Goal: Task Accomplishment & Management: Use online tool/utility

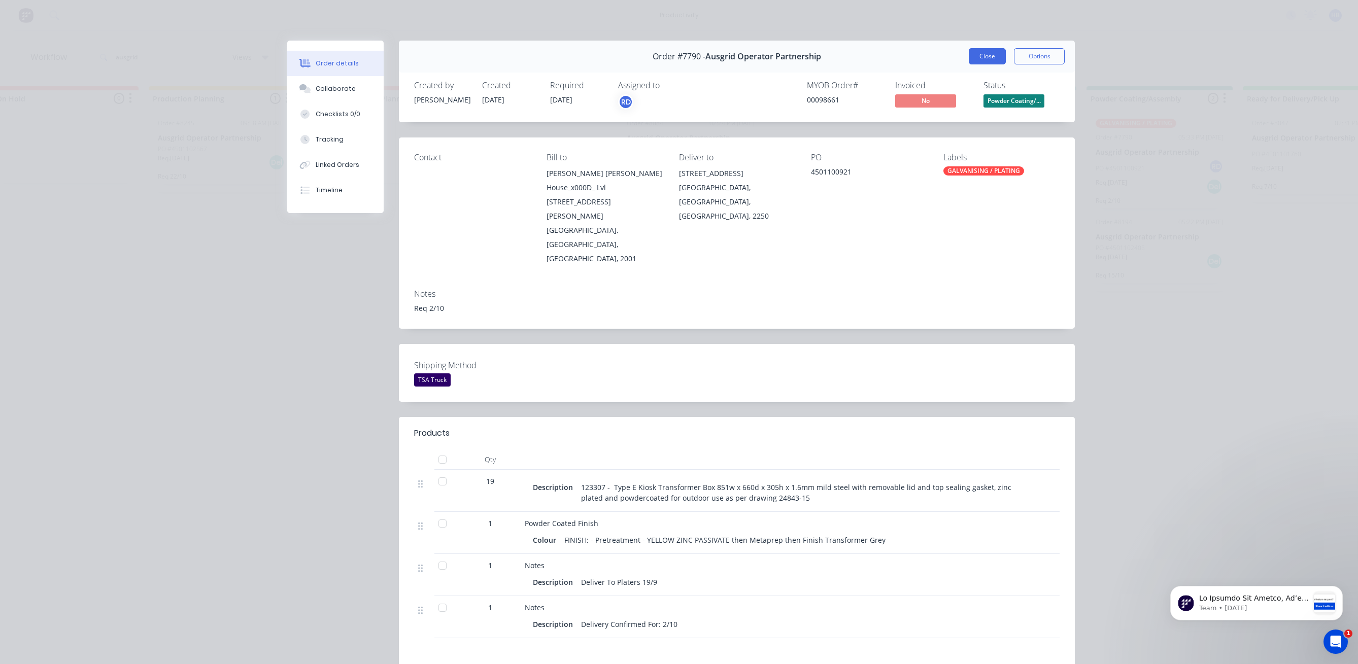
click at [984, 53] on button "Close" at bounding box center [987, 56] width 37 height 16
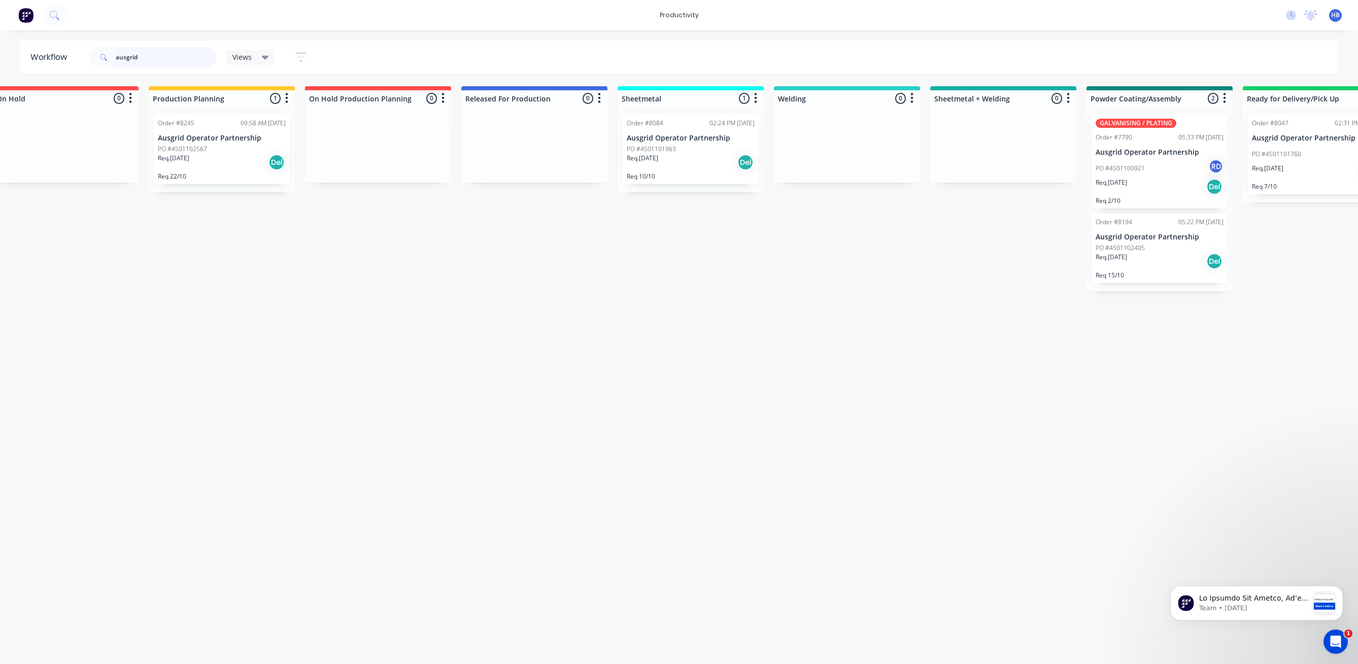
drag, startPoint x: 161, startPoint y: 54, endPoint x: 19, endPoint y: 26, distance: 144.7
click at [19, 26] on div "productivity productivity Workflow Planner Delivery Scheduling Timesheets No ne…" at bounding box center [337, 301] width 1358 height 603
type input "design by them"
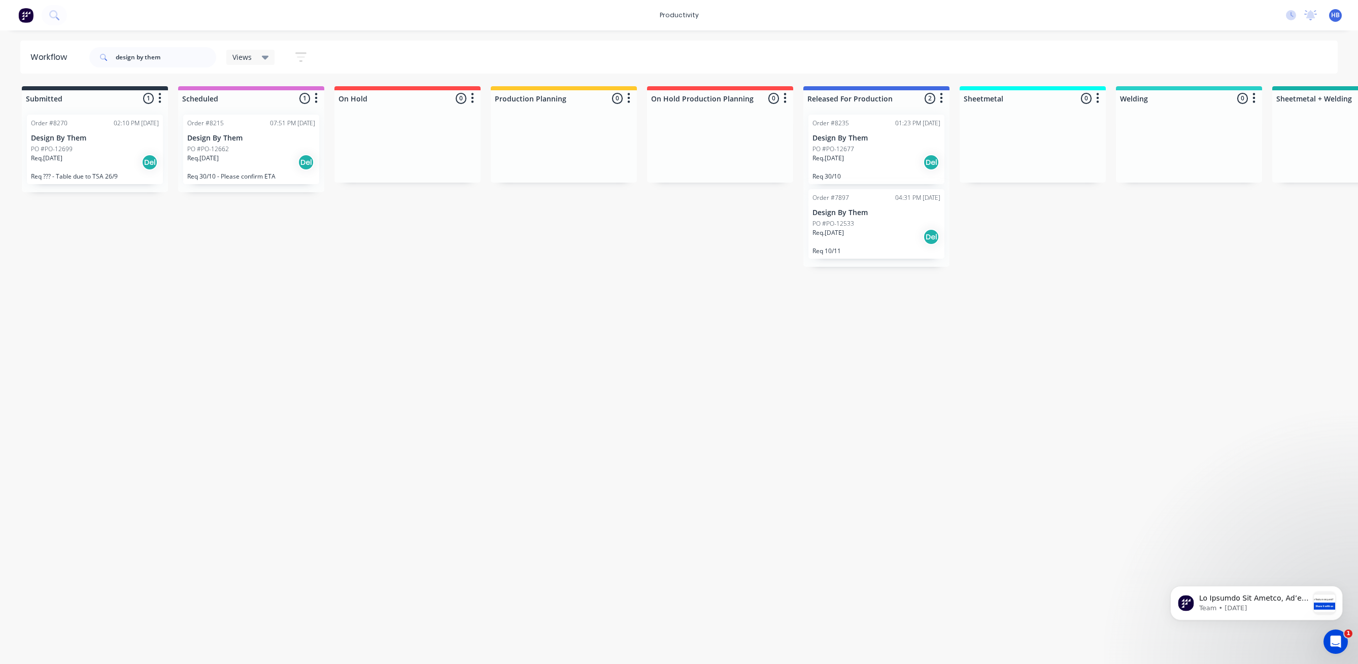
click at [242, 163] on div "Req. [DATE] Del" at bounding box center [251, 162] width 128 height 17
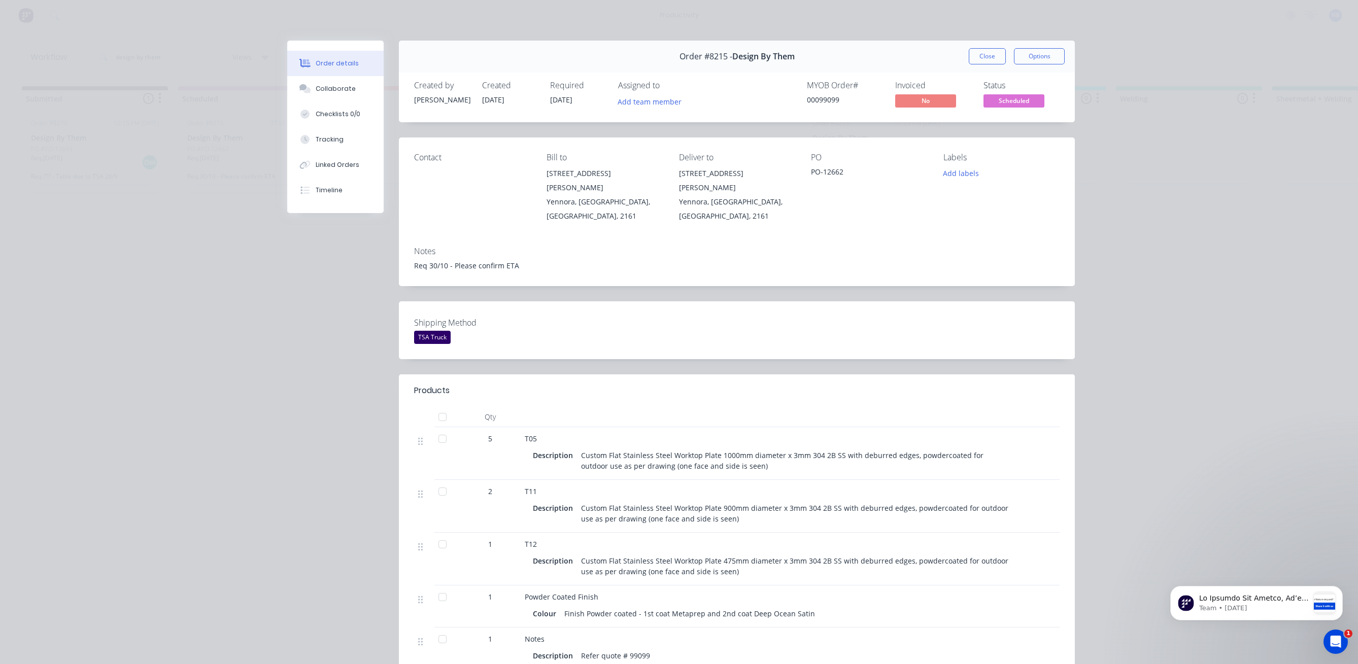
click at [987, 55] on button "Close" at bounding box center [987, 56] width 37 height 16
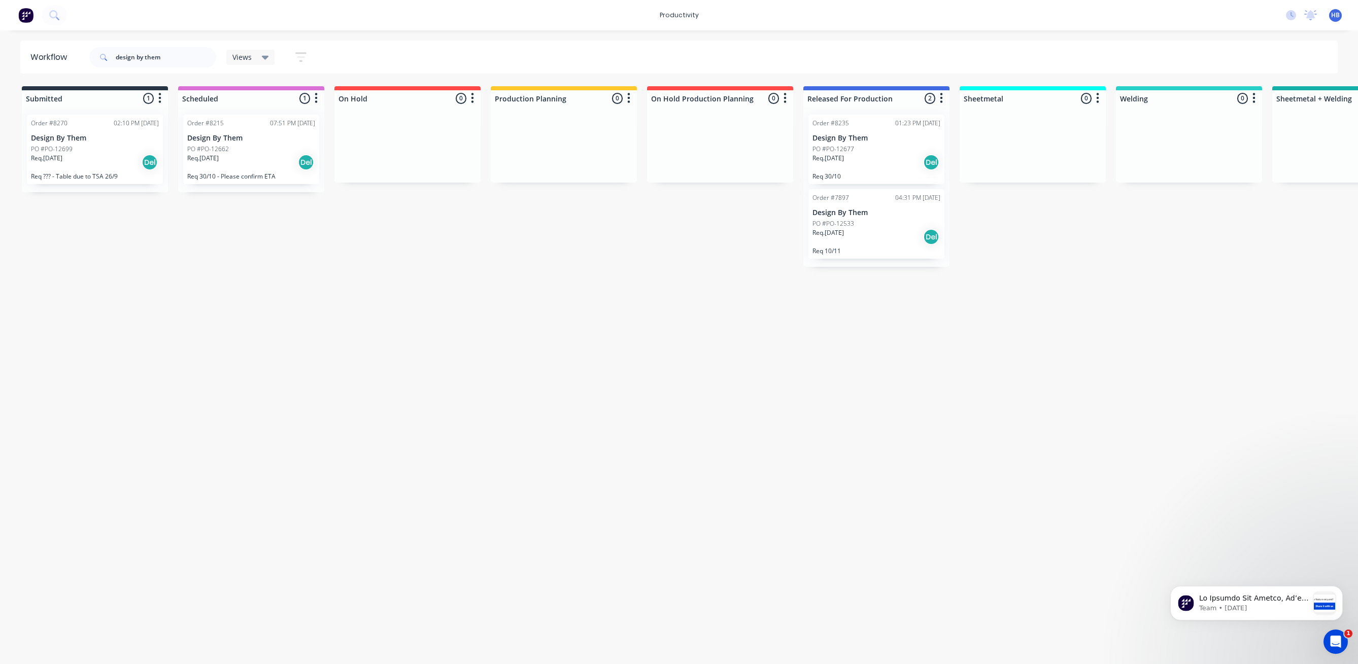
click at [118, 143] on div "Order #8270 02:10 PM [DATE] Design By Them PO #PO-12699 Req. [DATE] Del Req ???…" at bounding box center [95, 150] width 136 height 70
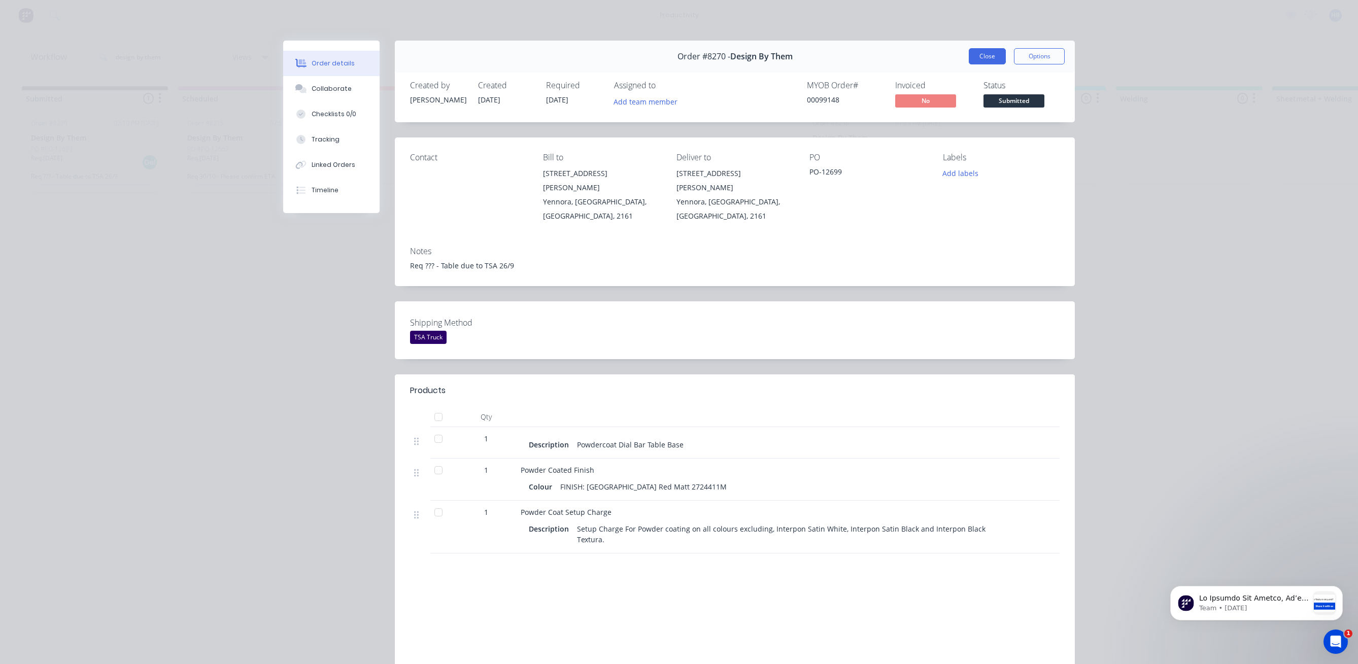
click at [981, 56] on button "Close" at bounding box center [987, 56] width 37 height 16
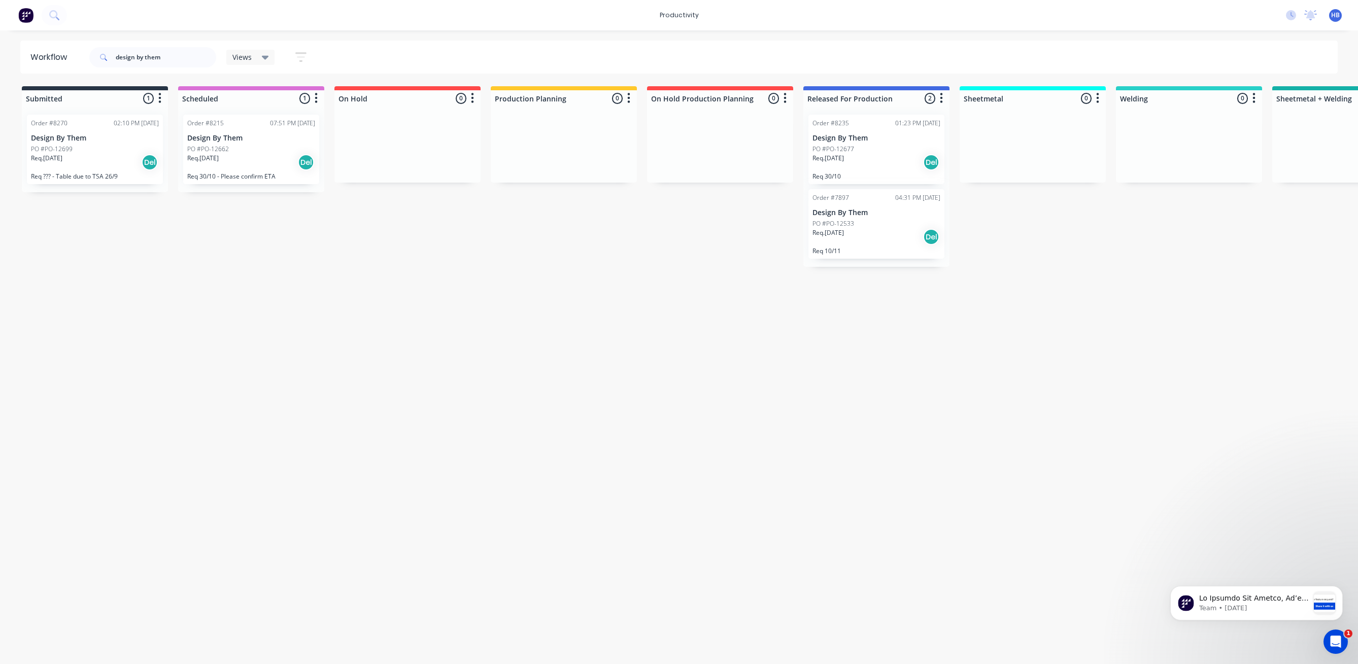
click at [869, 221] on div "PO #PO-12533" at bounding box center [877, 223] width 128 height 9
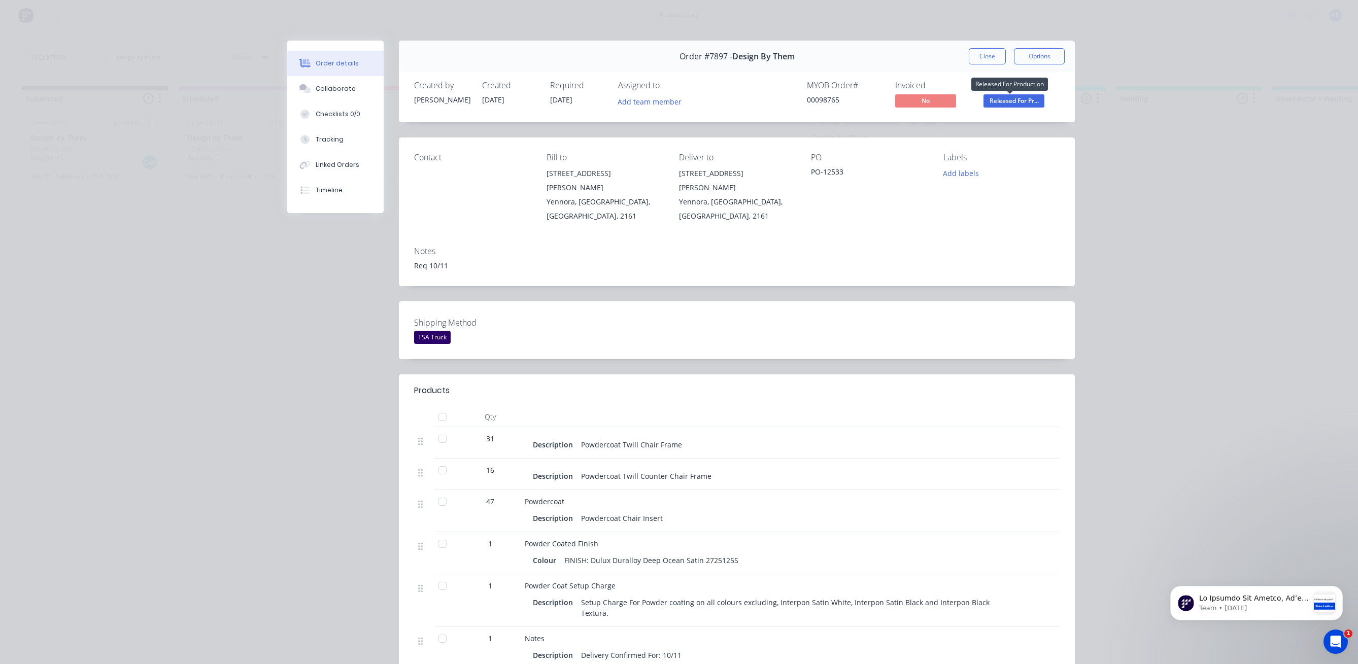
click at [1013, 104] on span "Released For Pr..." at bounding box center [1014, 100] width 61 height 13
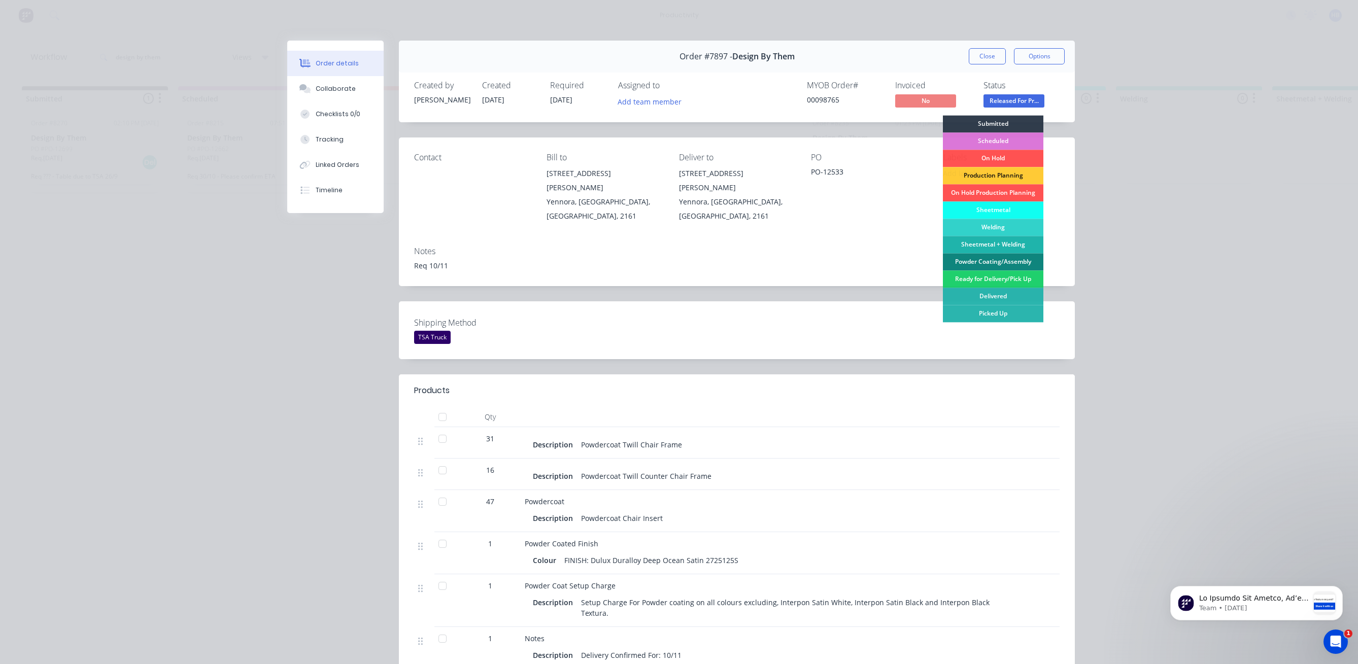
click at [1000, 261] on div "Powder Coating/Assembly" at bounding box center [993, 261] width 100 height 17
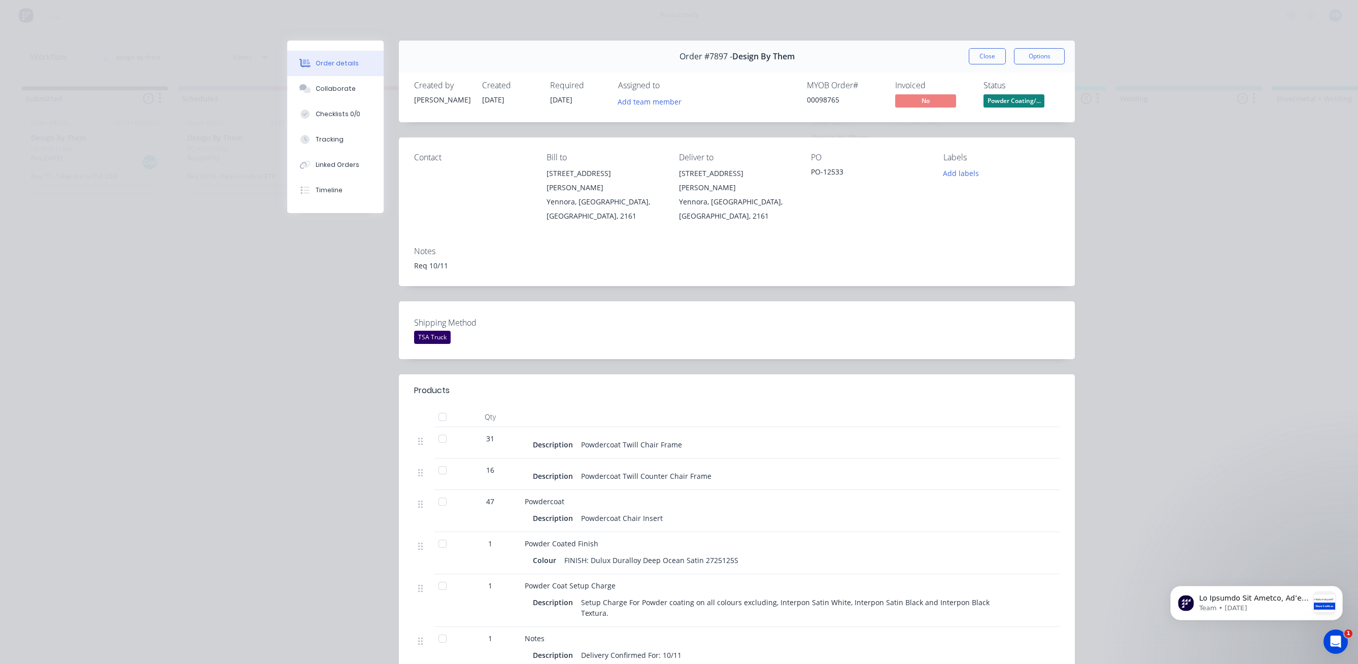
click at [991, 64] on div "Order #7897 - Design By Them Close Options" at bounding box center [737, 57] width 676 height 32
click at [981, 56] on button "Close" at bounding box center [987, 56] width 37 height 16
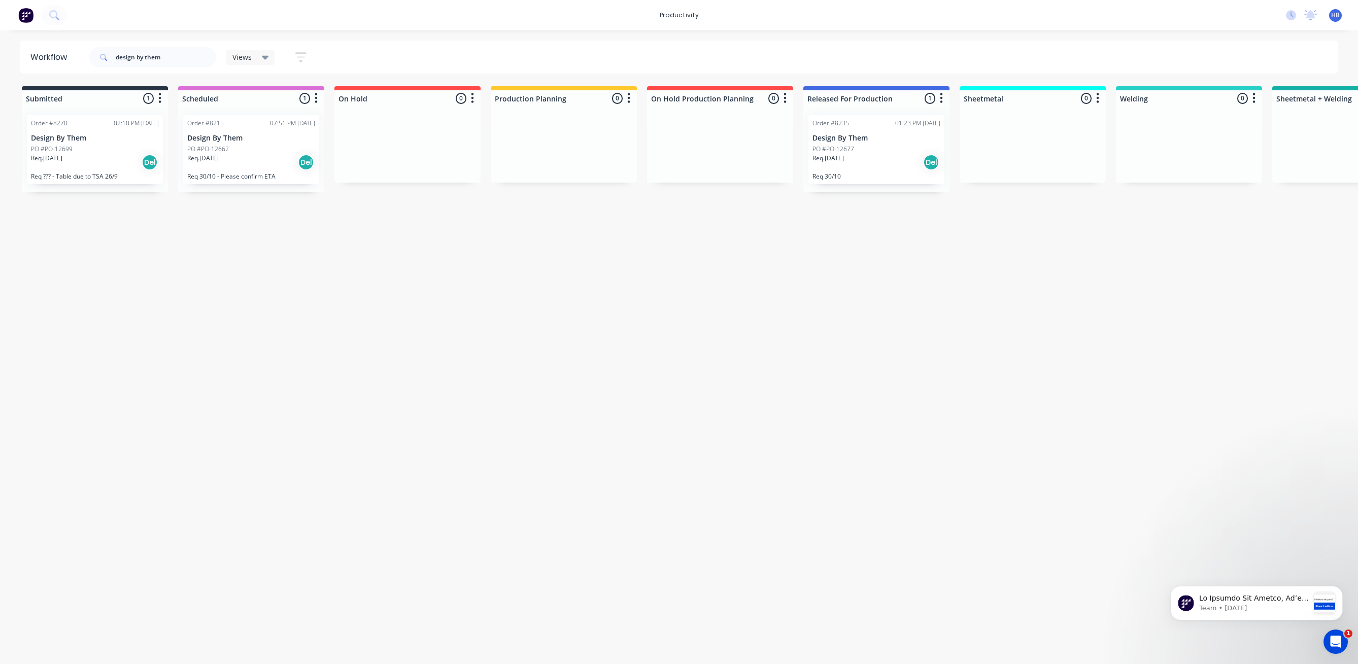
click at [883, 139] on p "Design By Them" at bounding box center [877, 138] width 128 height 9
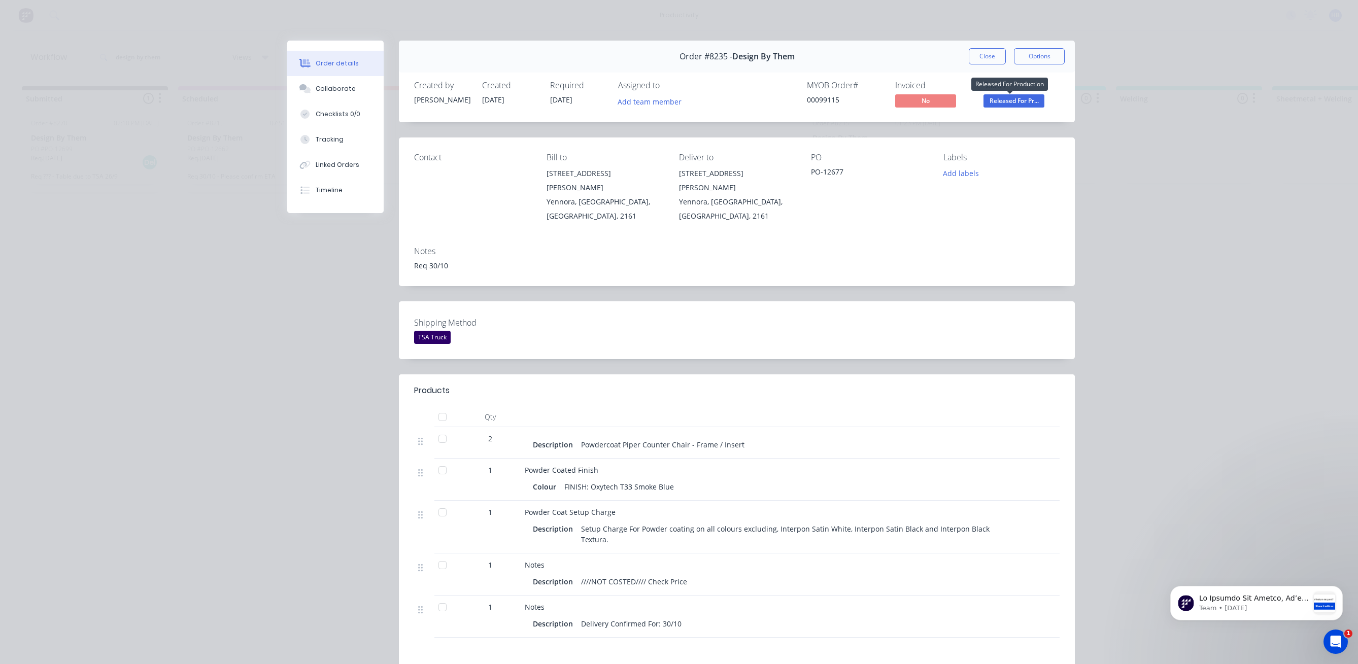
click at [995, 106] on span "Released For Pr..." at bounding box center [1014, 100] width 61 height 13
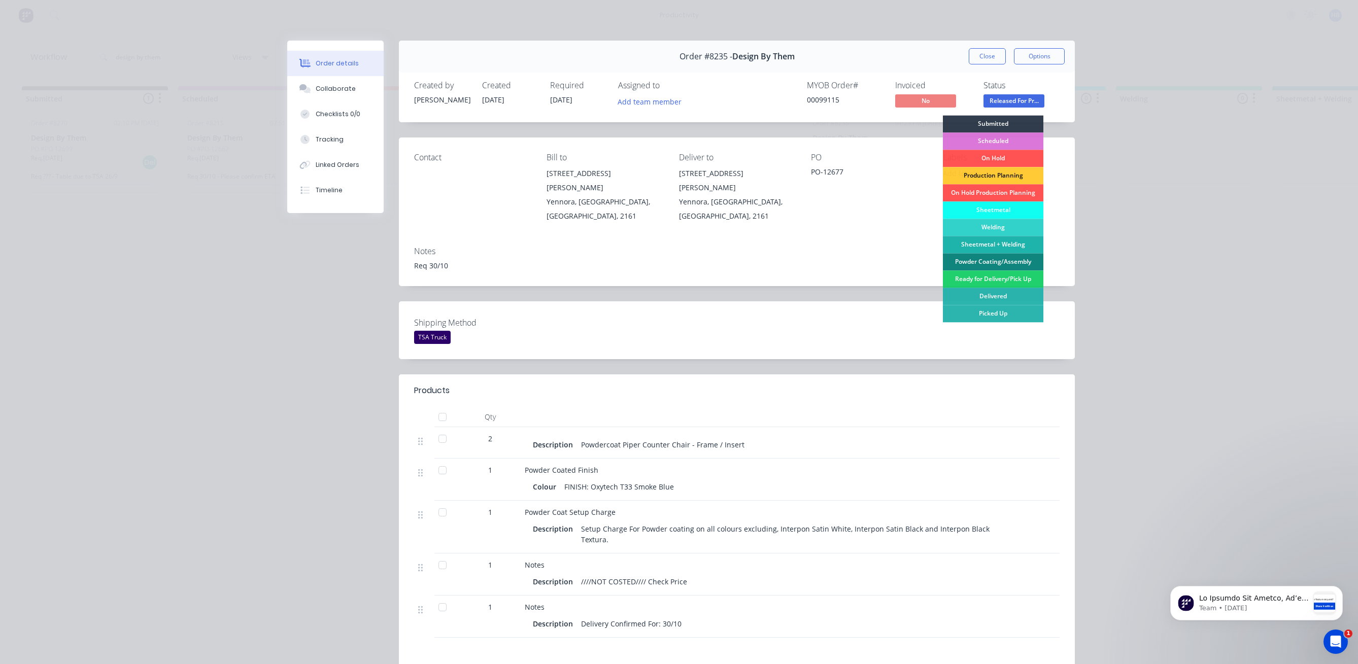
click at [993, 257] on div "Powder Coating/Assembly" at bounding box center [993, 261] width 100 height 17
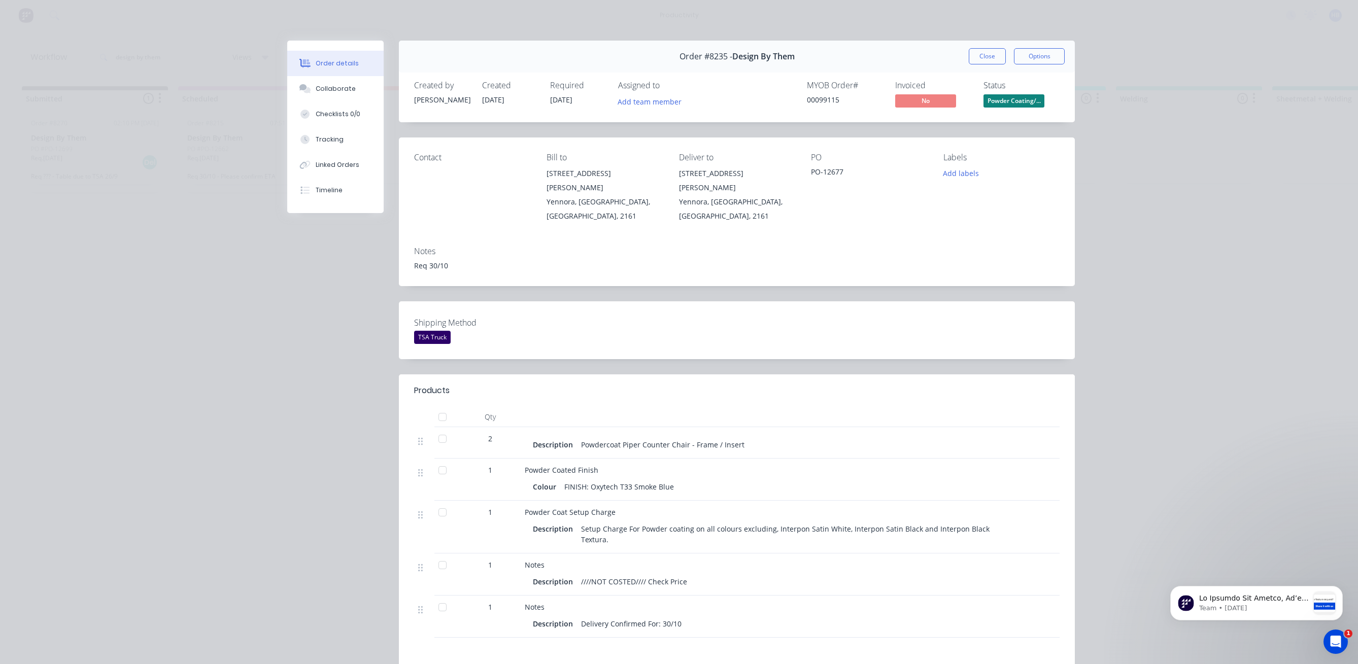
click at [979, 53] on button "Close" at bounding box center [987, 56] width 37 height 16
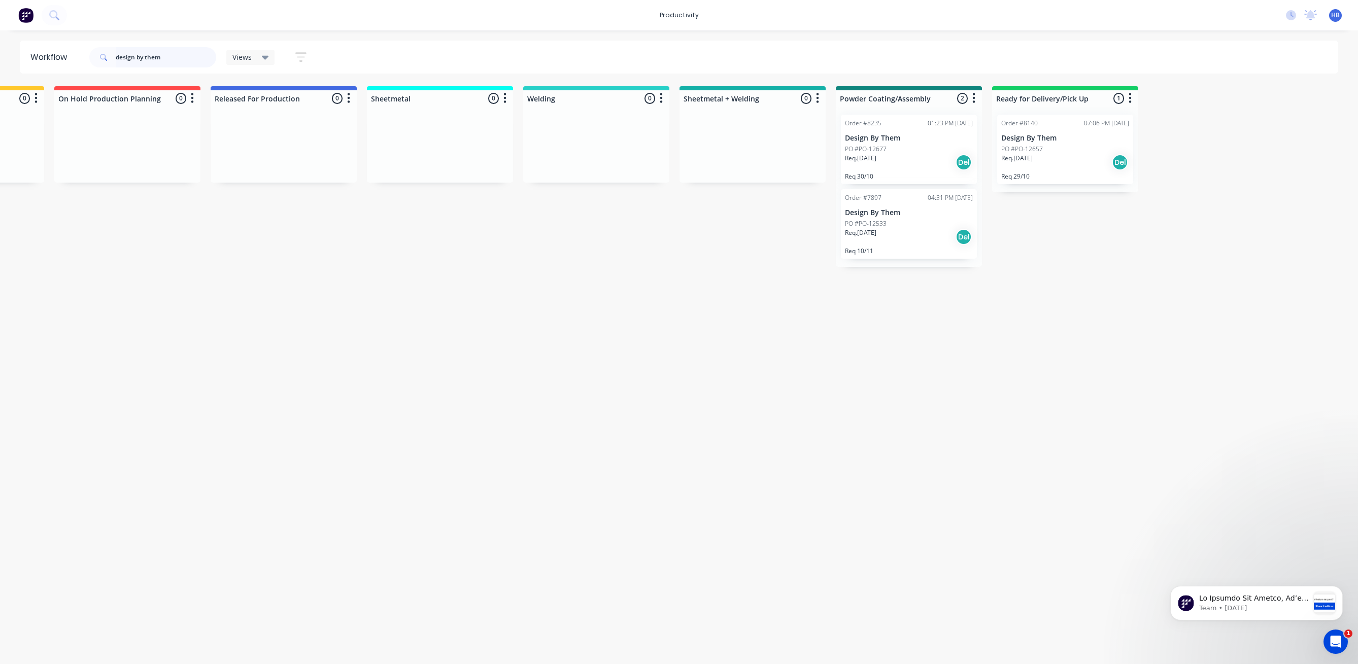
scroll to position [0, 593]
click at [890, 156] on div "Req. [DATE] Del" at bounding box center [909, 162] width 128 height 17
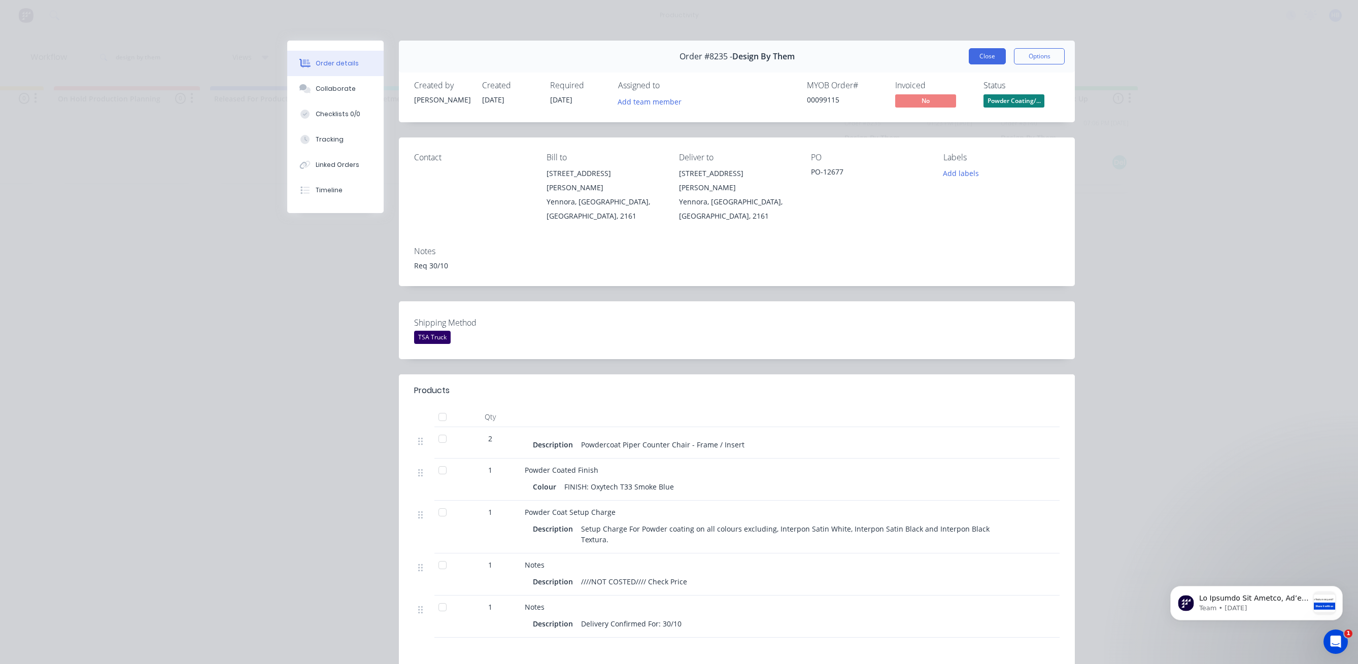
click at [982, 54] on button "Close" at bounding box center [987, 56] width 37 height 16
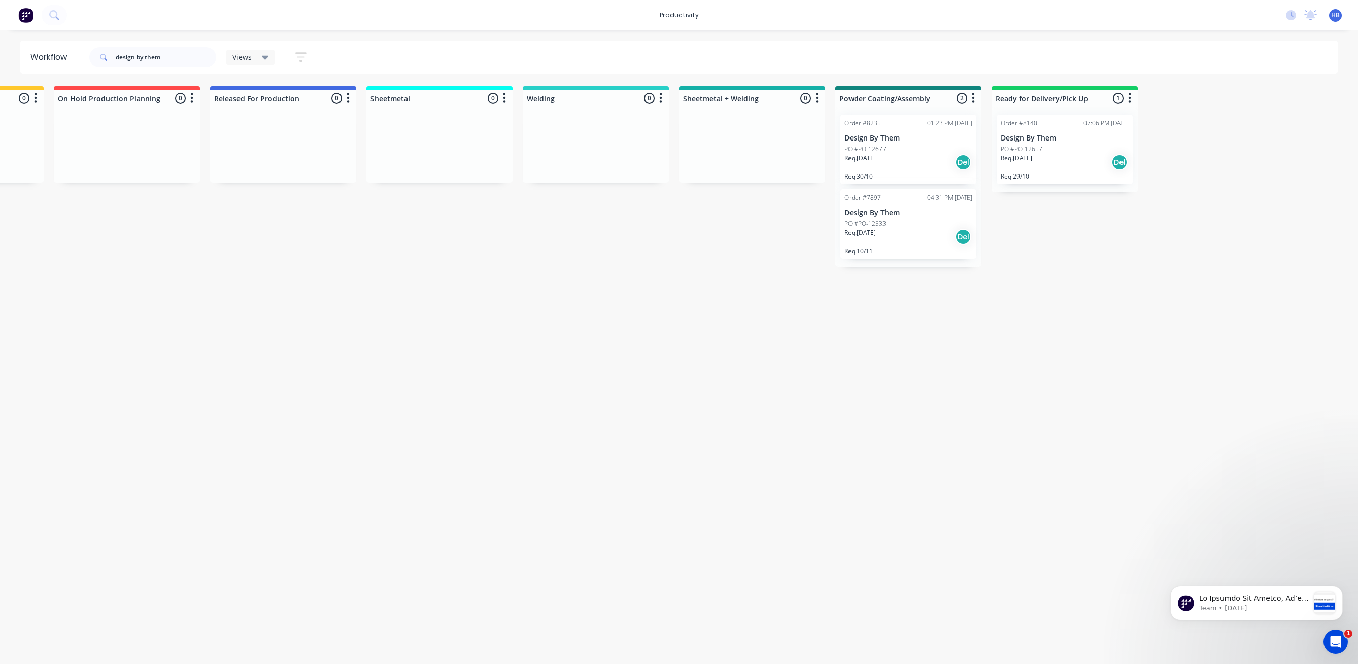
click at [940, 221] on div "PO #PO-12533" at bounding box center [909, 223] width 128 height 9
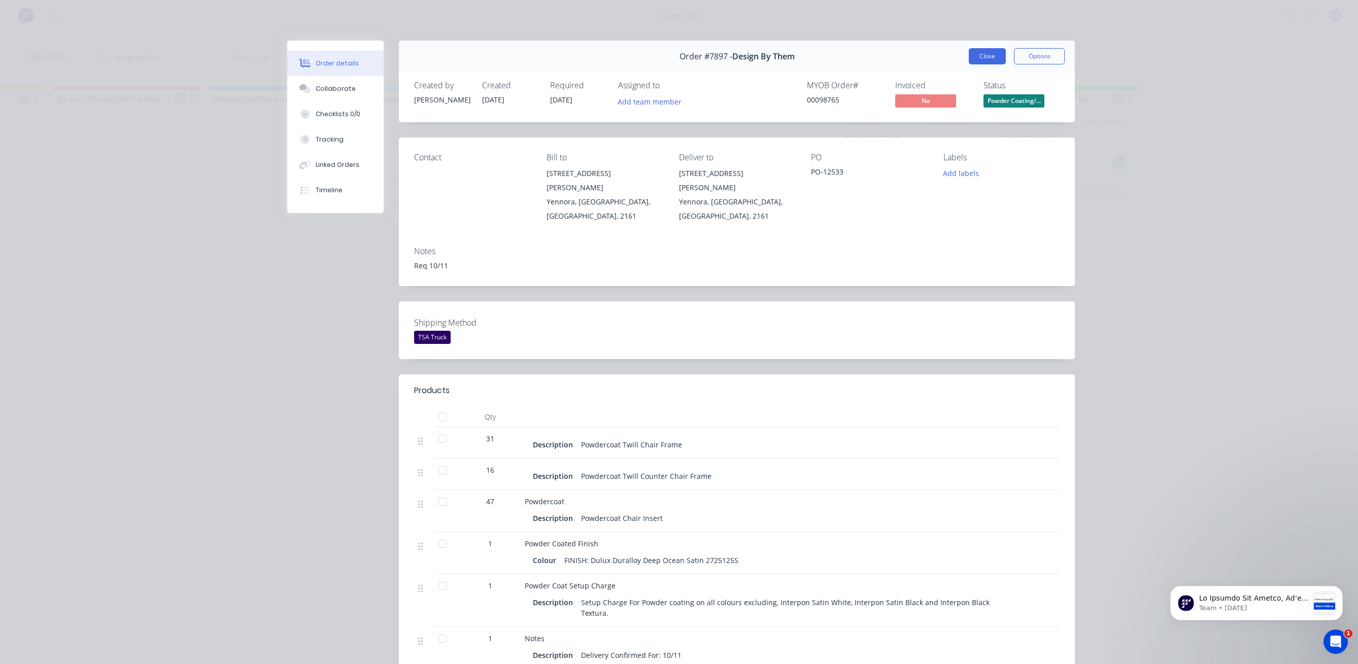
click at [989, 55] on button "Close" at bounding box center [987, 56] width 37 height 16
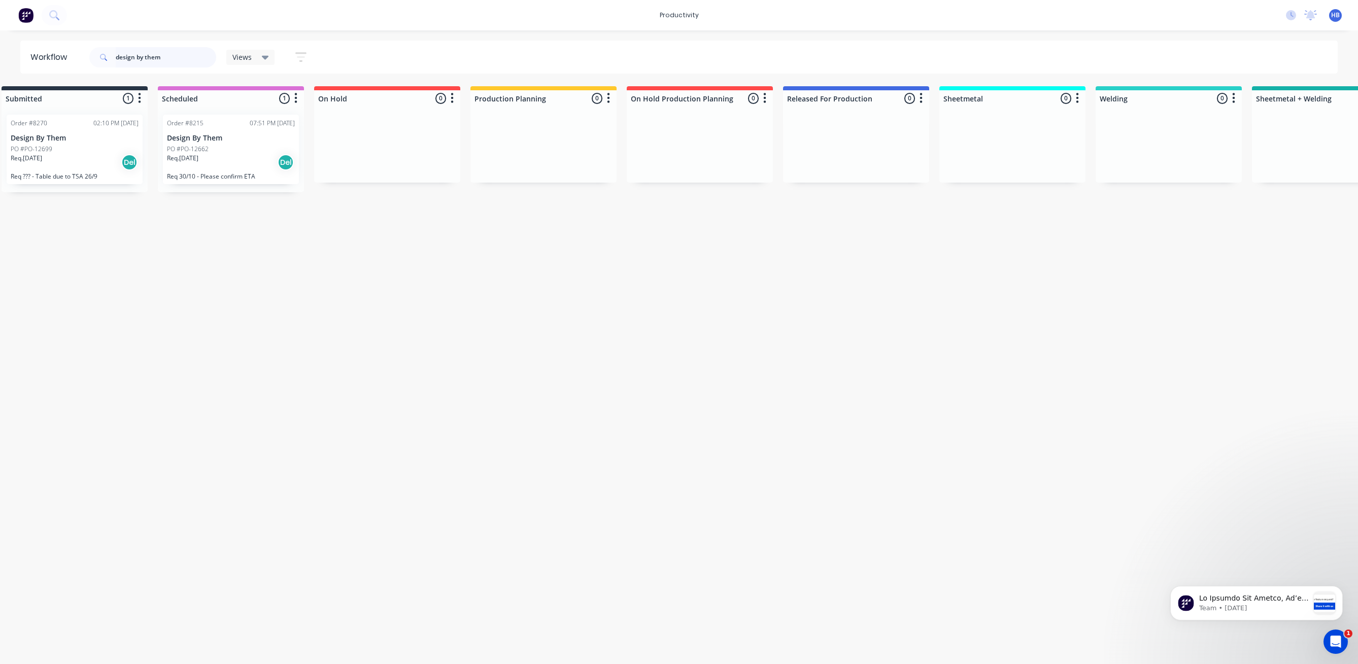
scroll to position [0, 19]
click at [212, 156] on div "Req. [DATE] Del" at bounding box center [232, 162] width 128 height 17
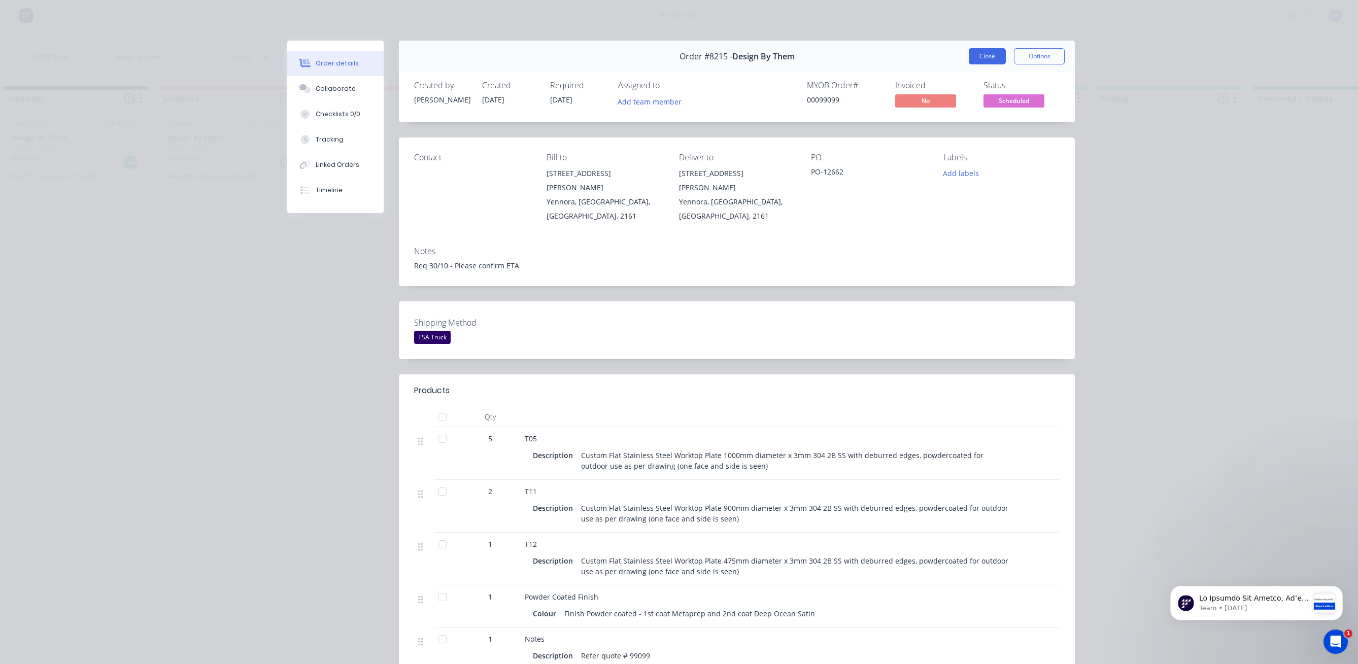
click at [998, 60] on button "Close" at bounding box center [987, 56] width 37 height 16
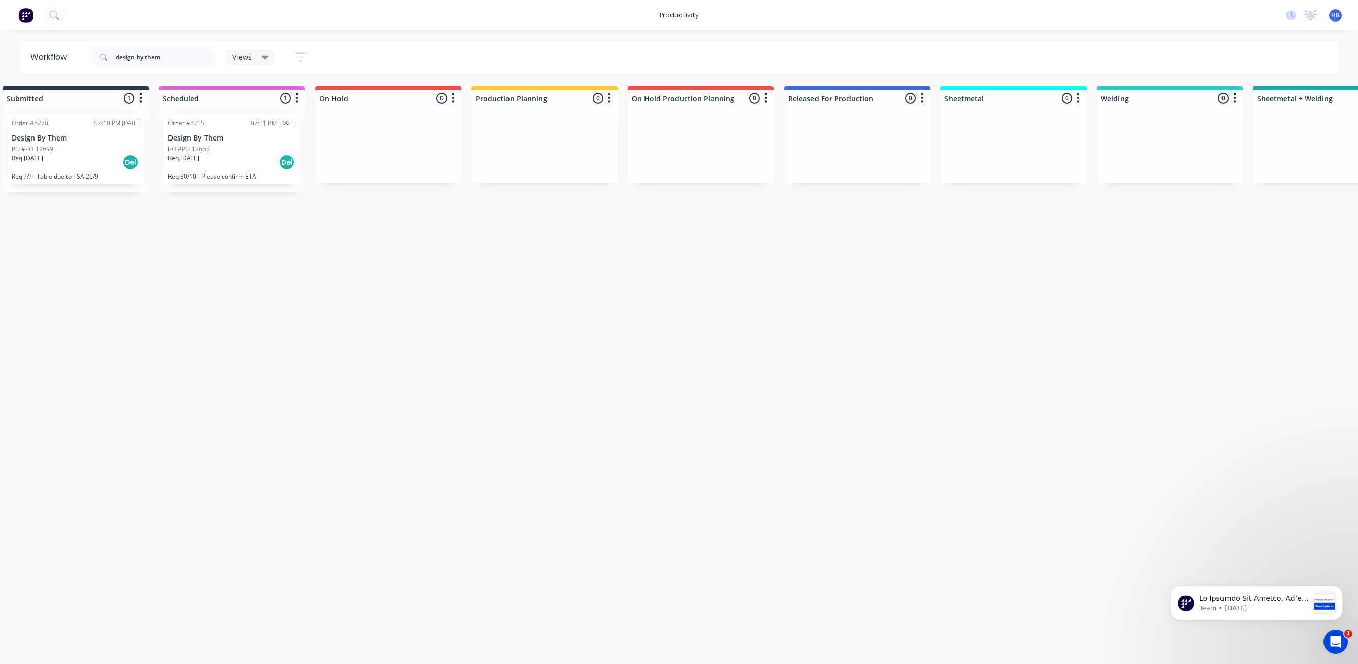
click at [48, 140] on p "Design By Them" at bounding box center [76, 138] width 128 height 9
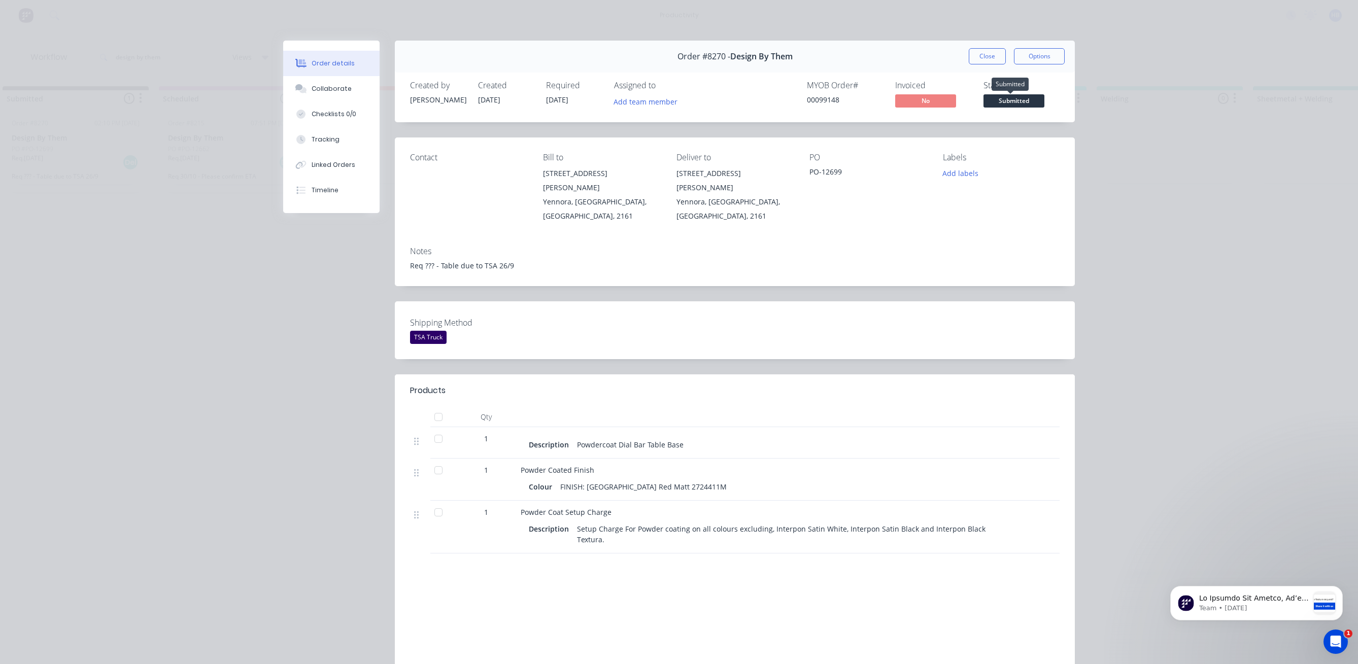
click at [998, 102] on span "Submitted" at bounding box center [1014, 100] width 61 height 13
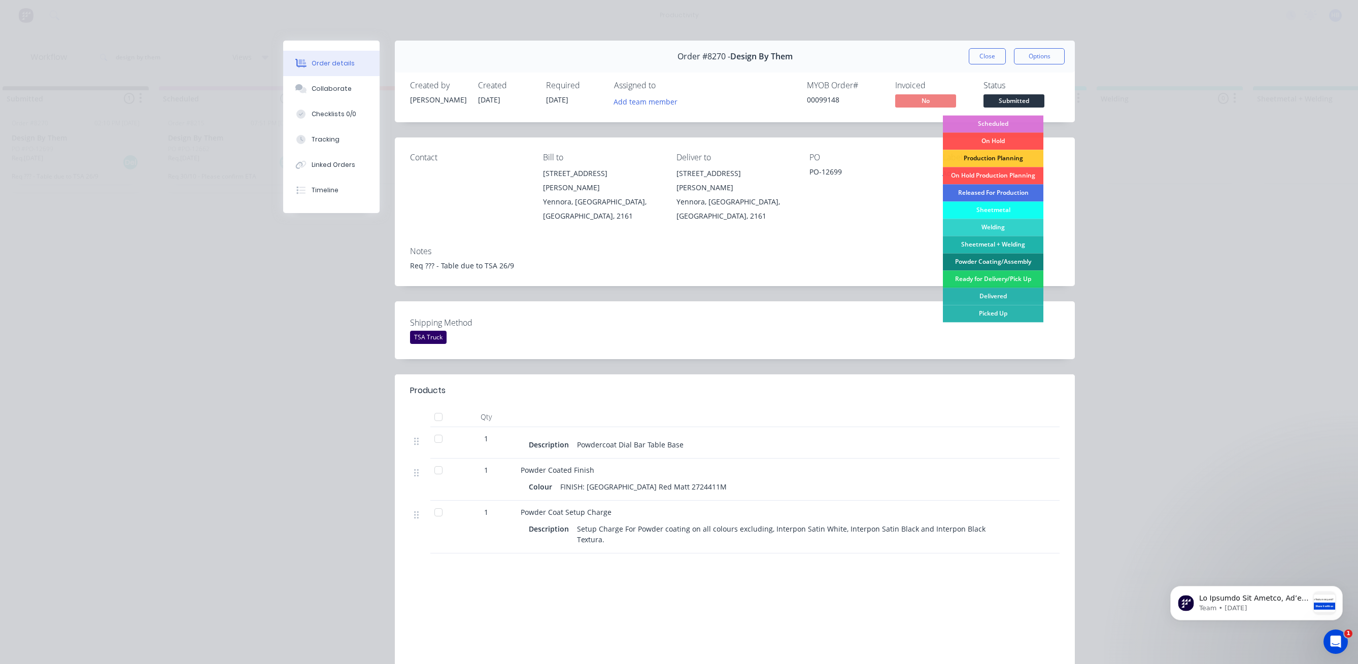
click at [980, 262] on div "Powder Coating/Assembly" at bounding box center [993, 261] width 100 height 17
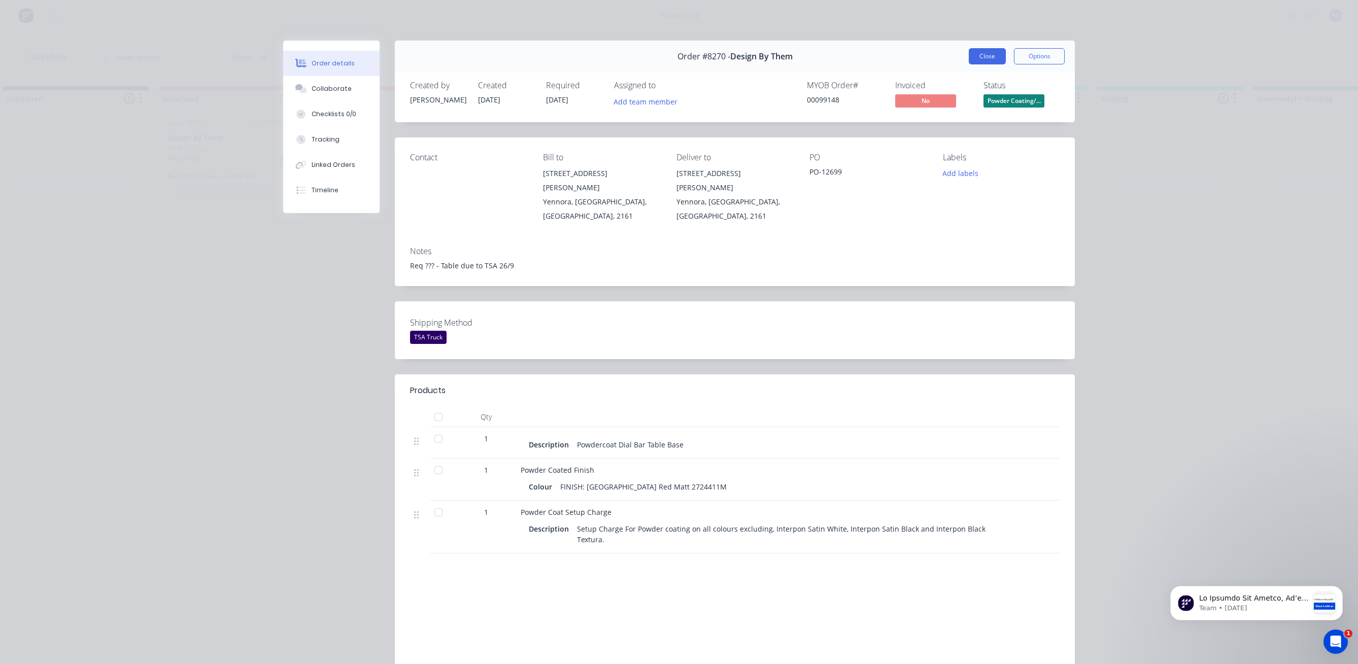
drag, startPoint x: 982, startPoint y: 46, endPoint x: 986, endPoint y: 57, distance: 11.7
click at [982, 47] on div "Order #8270 - Design By Them Close Options" at bounding box center [735, 57] width 680 height 32
click at [986, 57] on button "Close" at bounding box center [987, 56] width 37 height 16
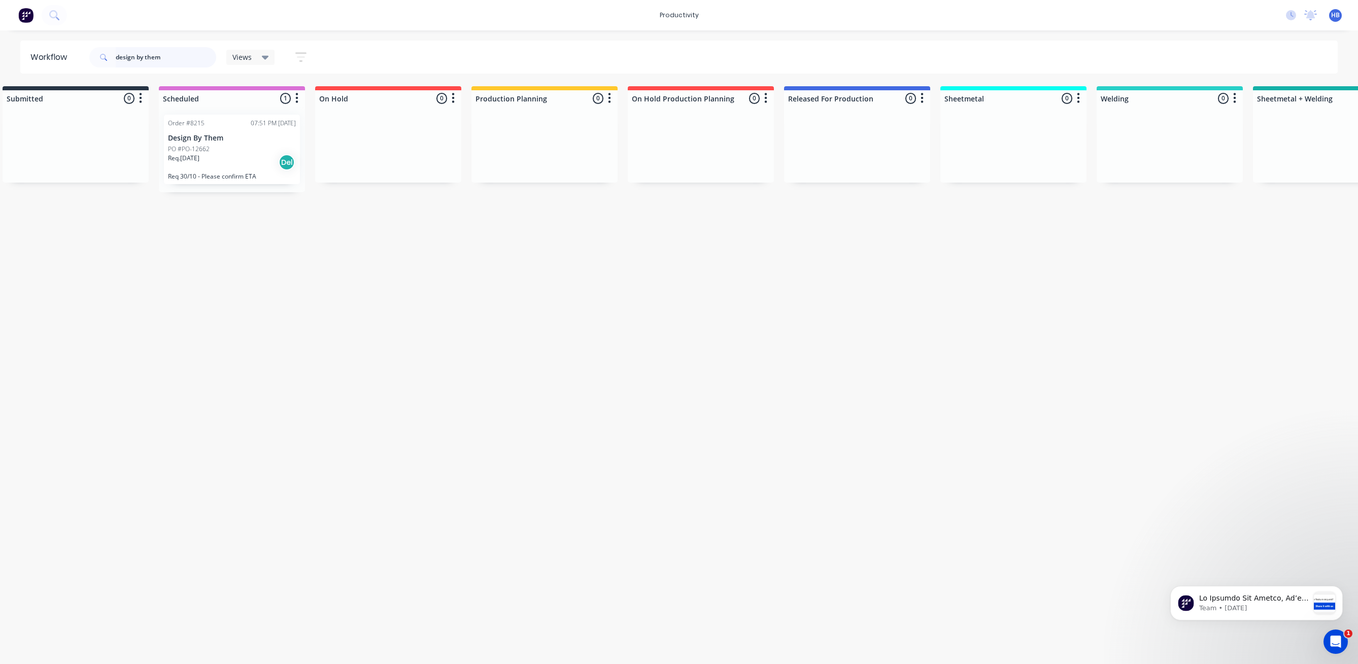
drag, startPoint x: 175, startPoint y: 54, endPoint x: 56, endPoint y: 54, distance: 118.8
click at [56, 54] on header "Workflow design by them Views Save new view None (Default) edit Delivery edit P…" at bounding box center [679, 57] width 1318 height 33
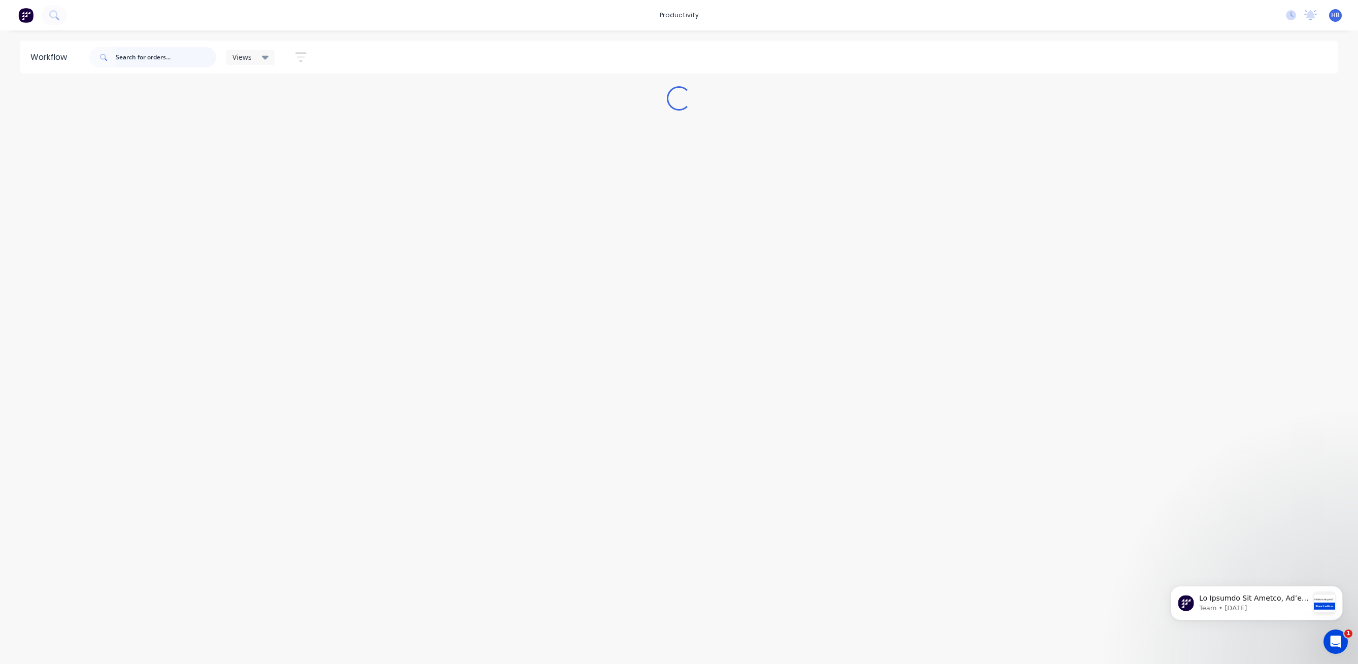
scroll to position [0, 0]
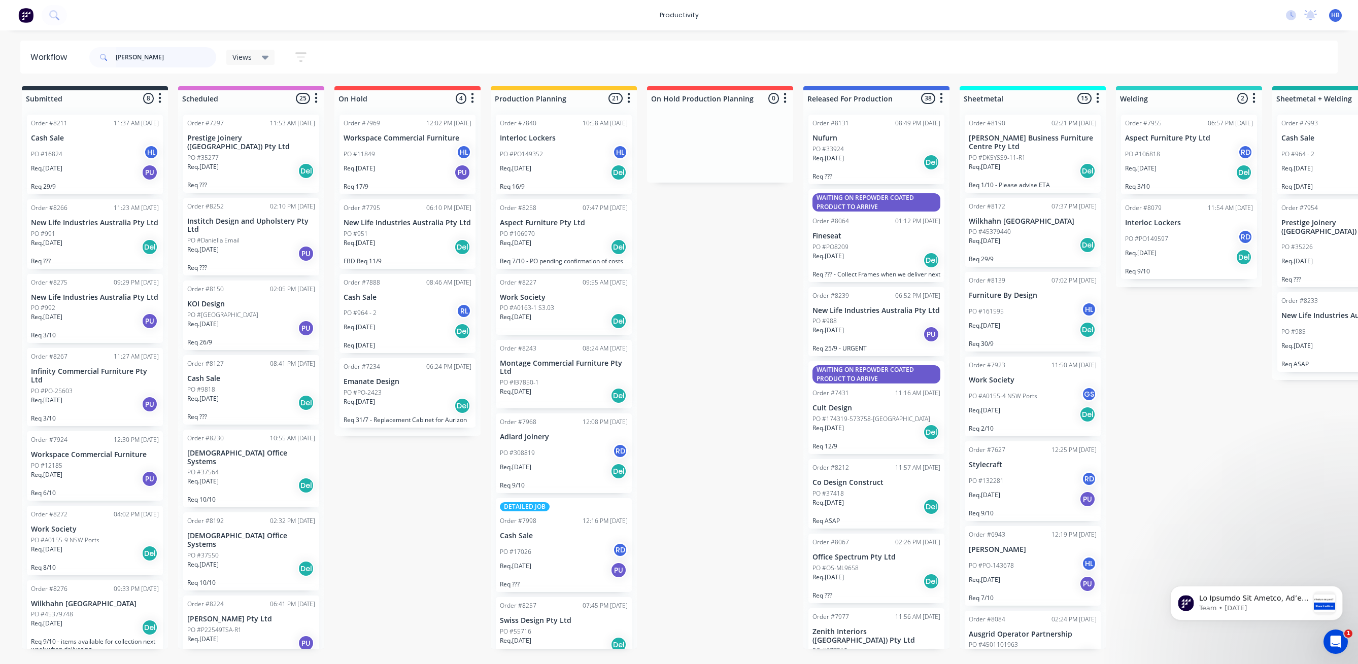
type input "[PERSON_NAME]"
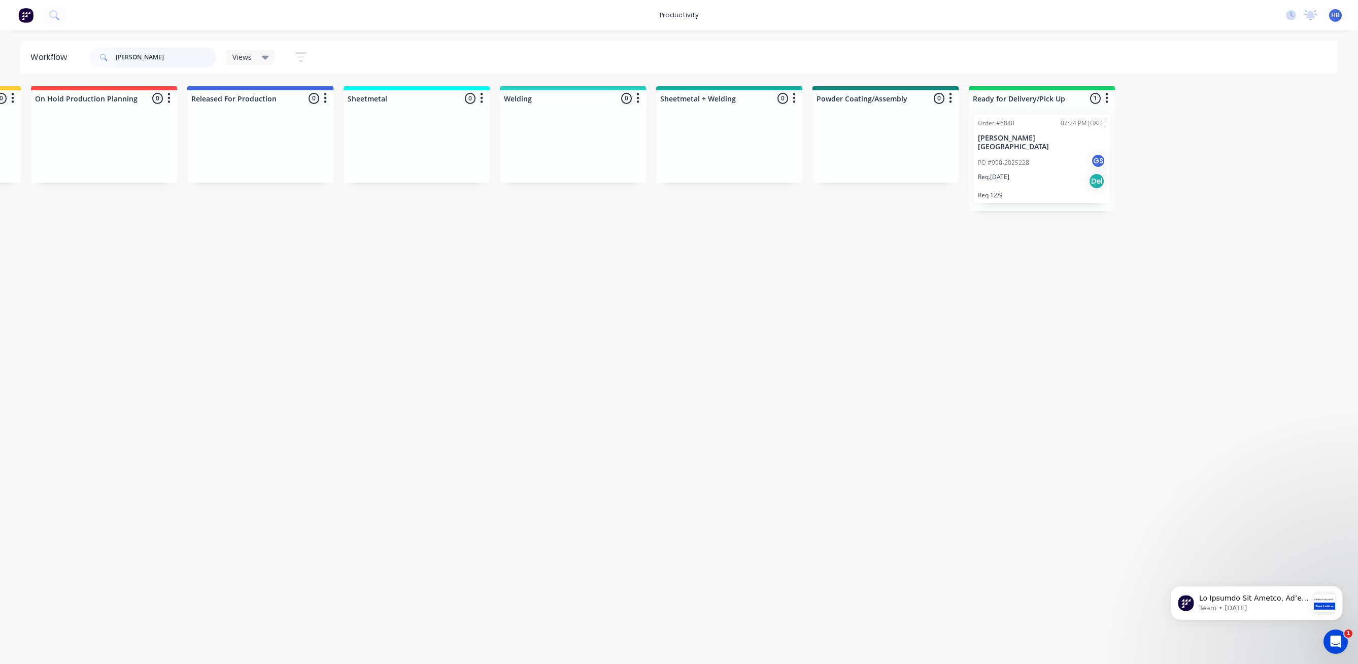
scroll to position [0, 629]
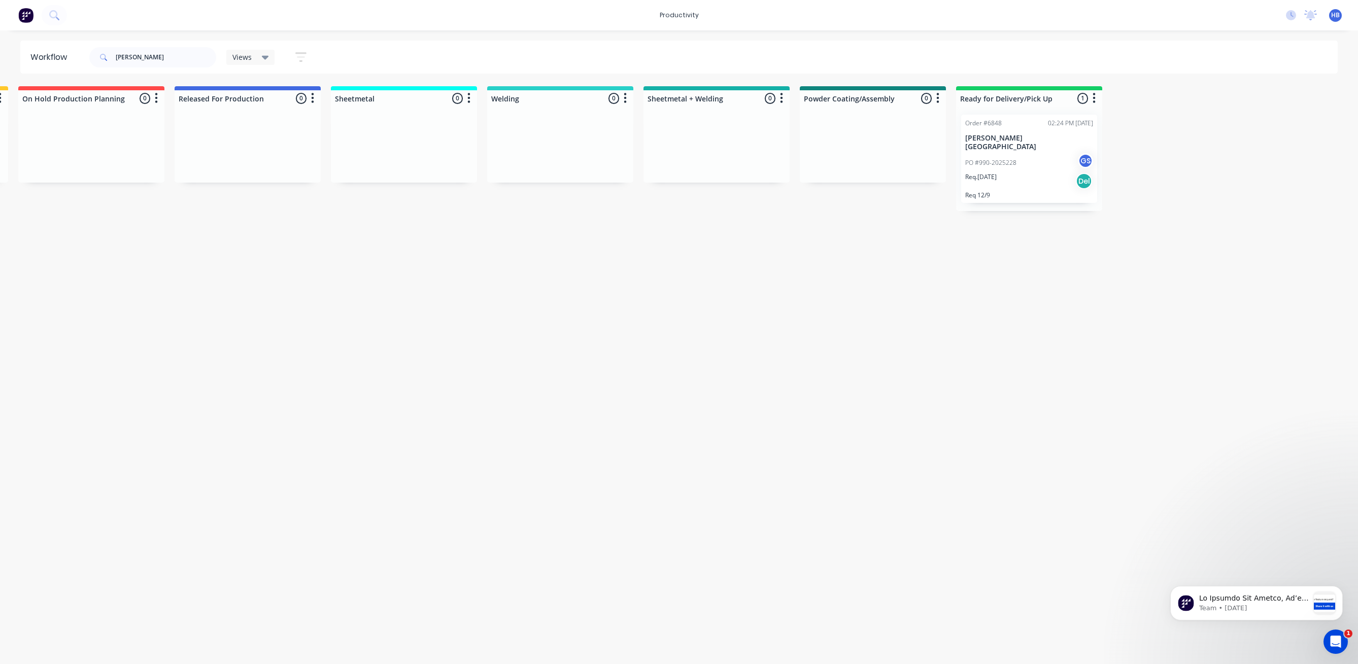
click at [1008, 158] on p "PO #990-2025228" at bounding box center [990, 162] width 51 height 9
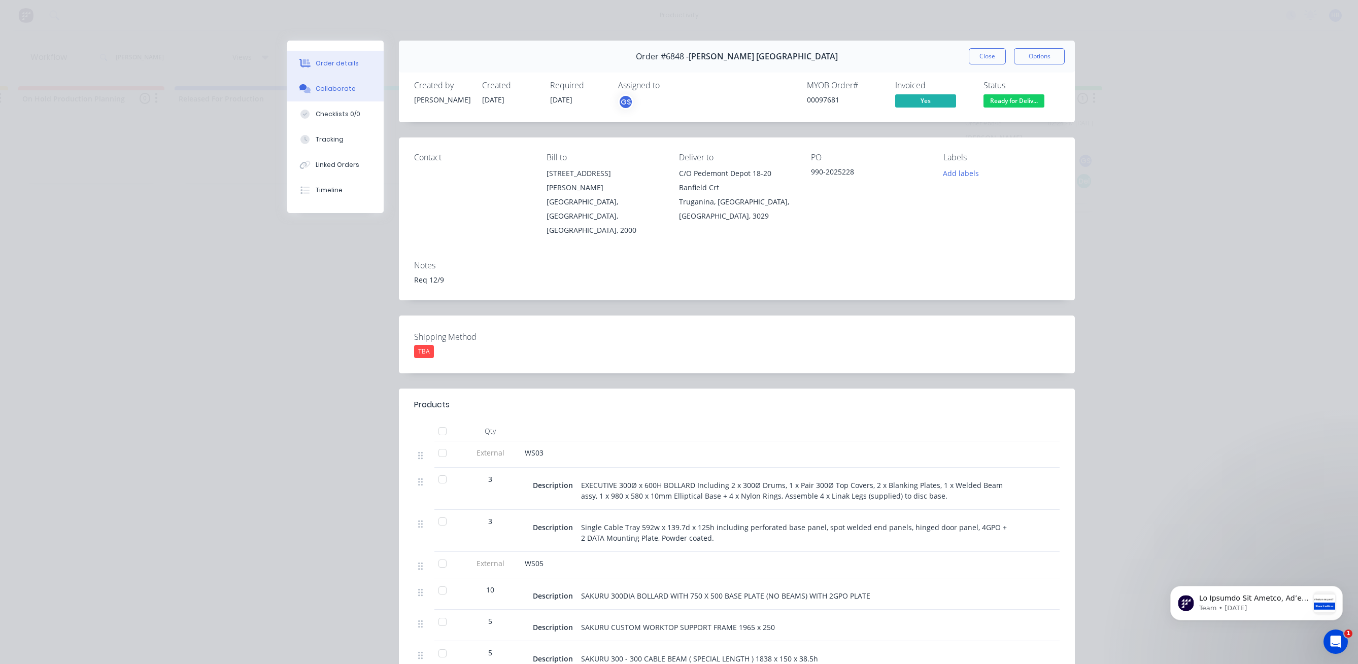
click at [322, 84] on div "Collaborate" at bounding box center [336, 88] width 40 height 9
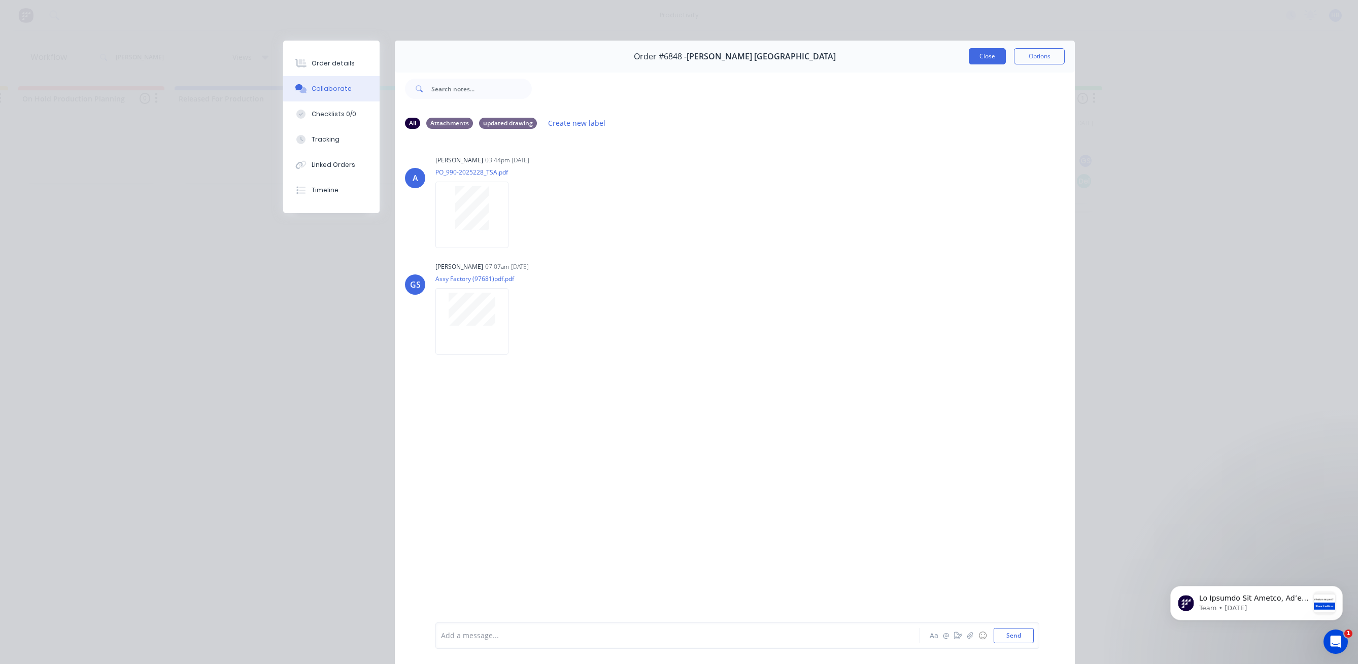
click at [991, 54] on button "Close" at bounding box center [987, 56] width 37 height 16
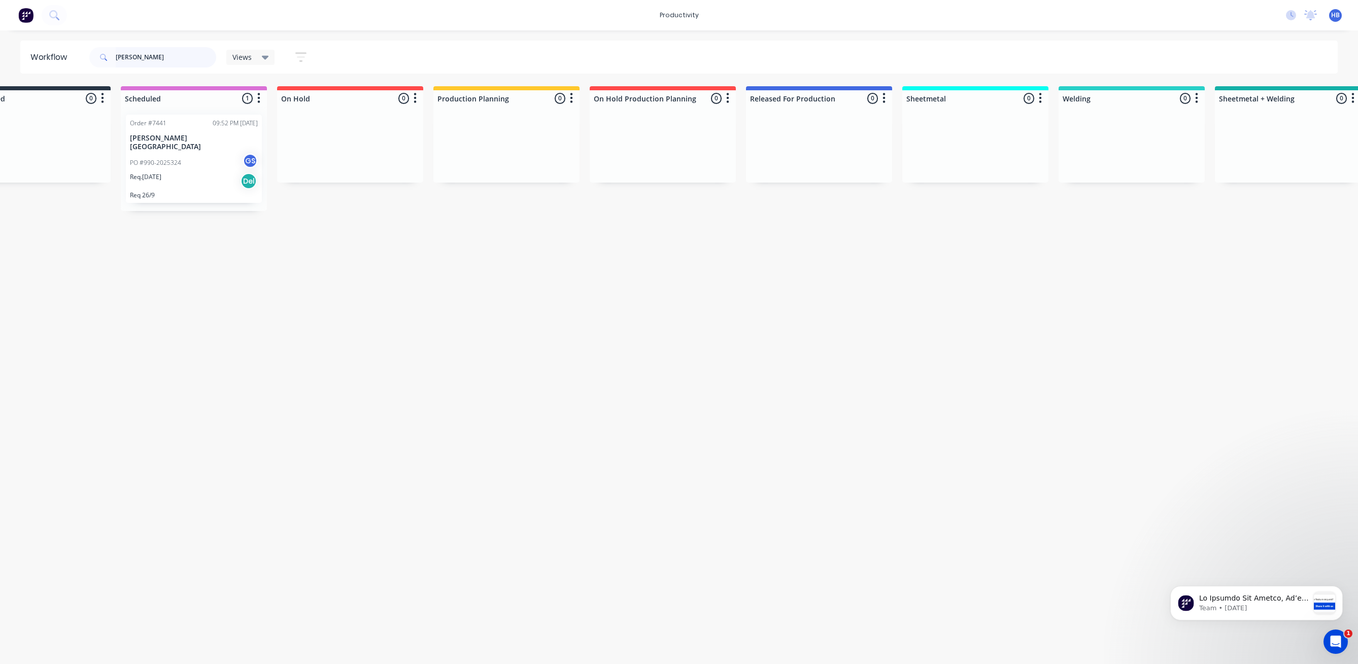
scroll to position [0, 52]
click at [194, 153] on div "PO #990-2025324 GS" at bounding box center [199, 162] width 128 height 19
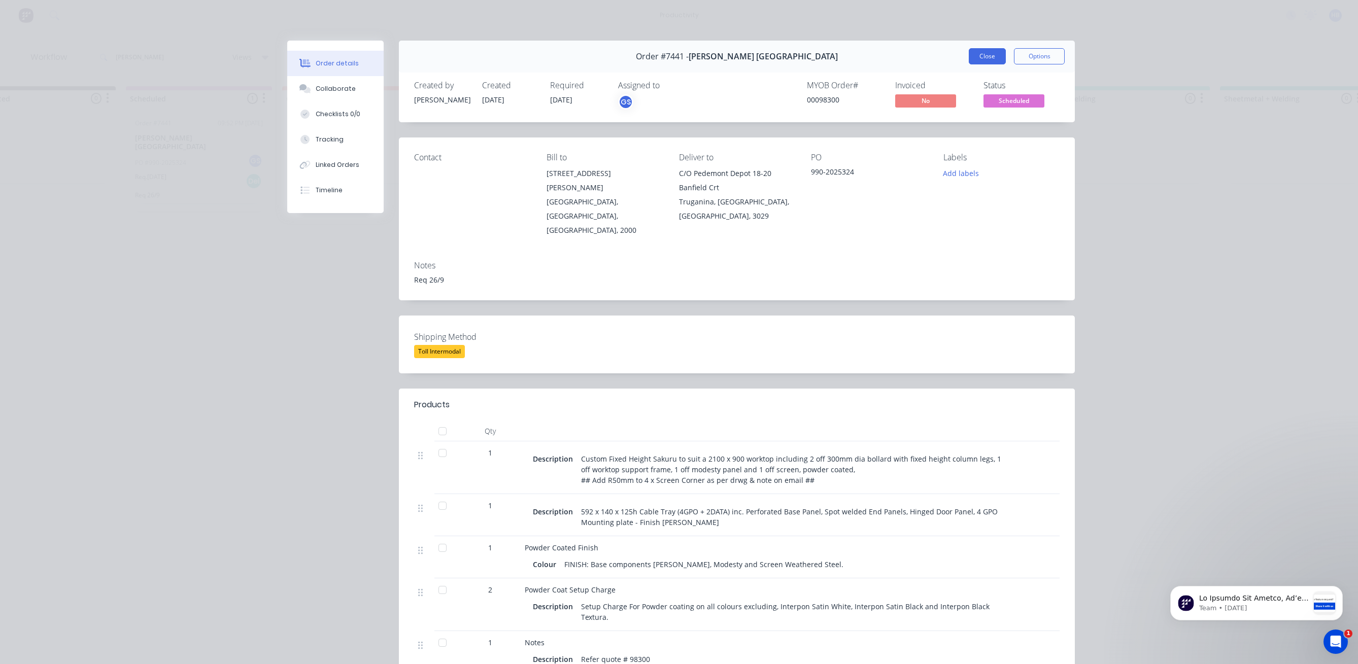
click at [975, 59] on button "Close" at bounding box center [987, 56] width 37 height 16
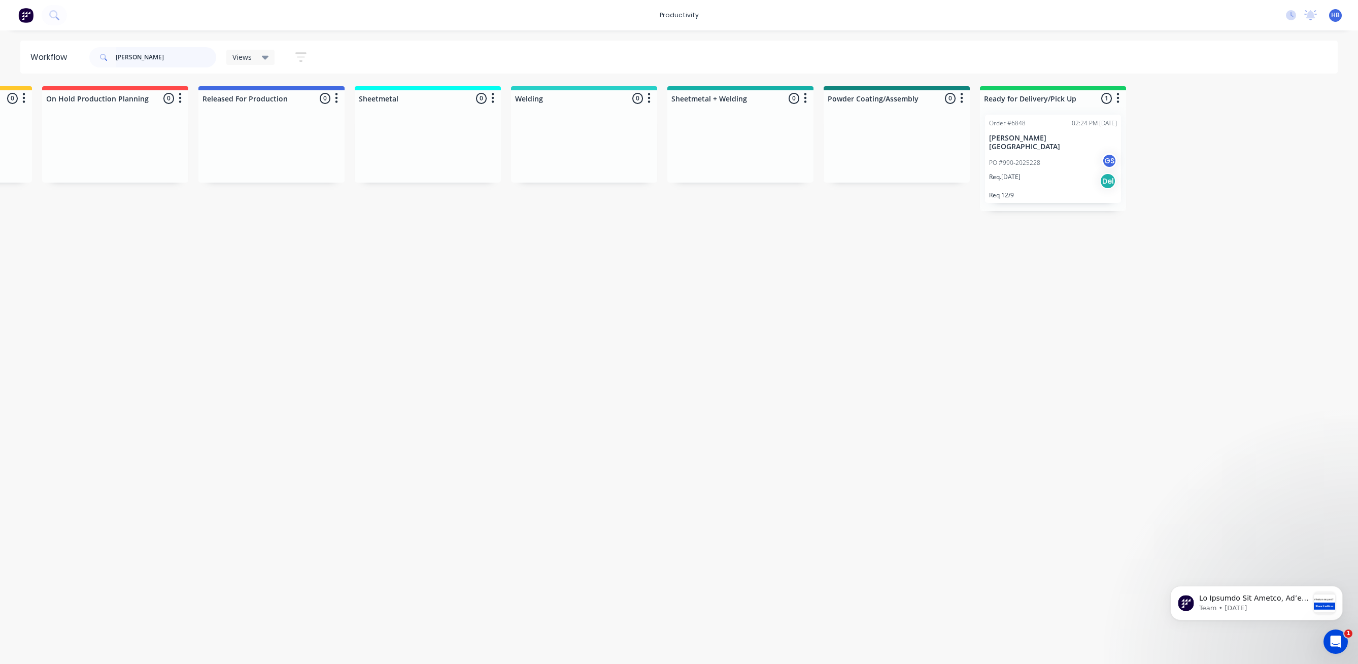
scroll to position [0, 613]
click at [998, 143] on div "Order #6848 02:24 PM [DATE] [PERSON_NAME] [GEOGRAPHIC_DATA] PO #990-2025228 GS …" at bounding box center [1045, 159] width 136 height 88
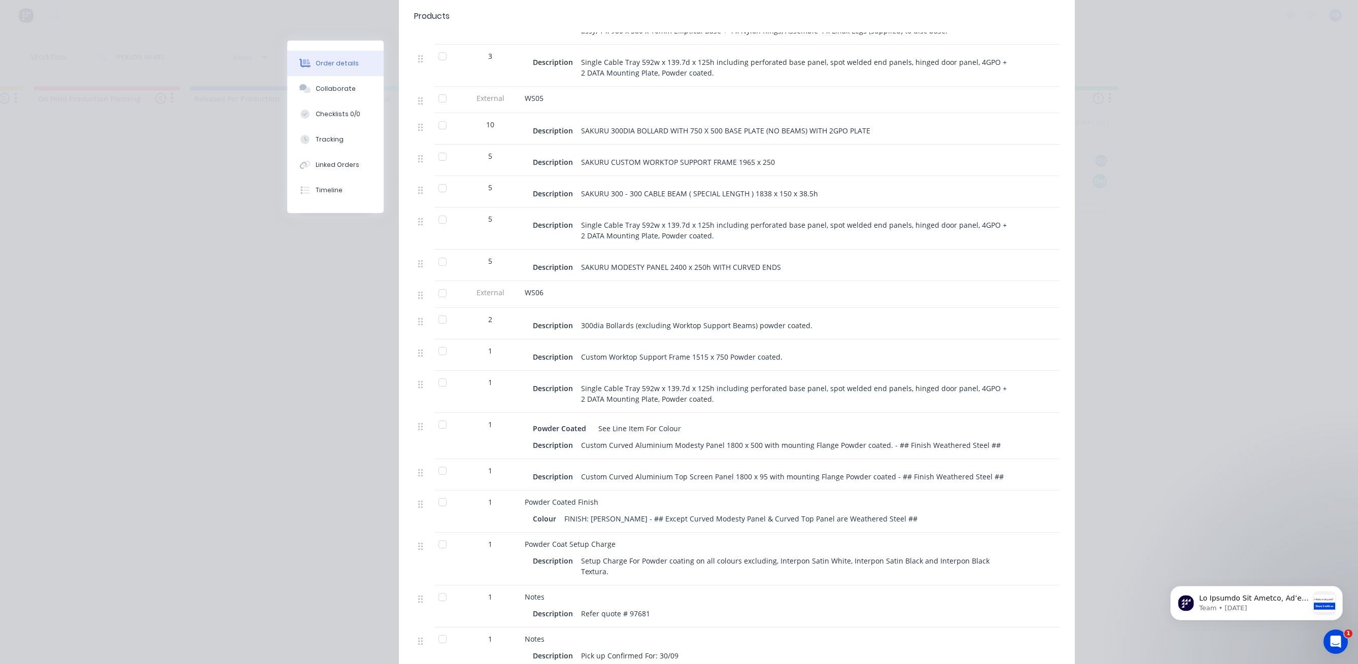
scroll to position [508, 0]
